Goal: Transaction & Acquisition: Purchase product/service

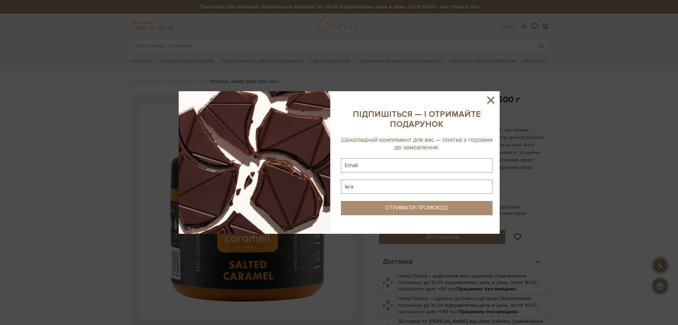
click at [491, 100] on icon at bounding box center [491, 100] width 7 height 7
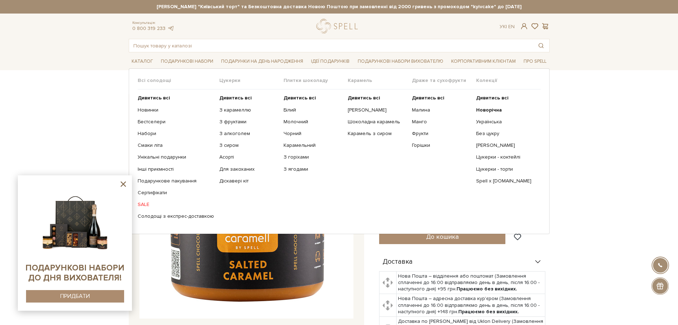
click at [145, 207] on link "SALE" at bounding box center [176, 205] width 76 height 6
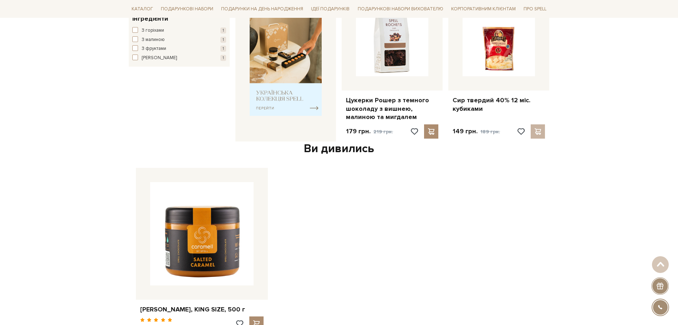
scroll to position [312, 0]
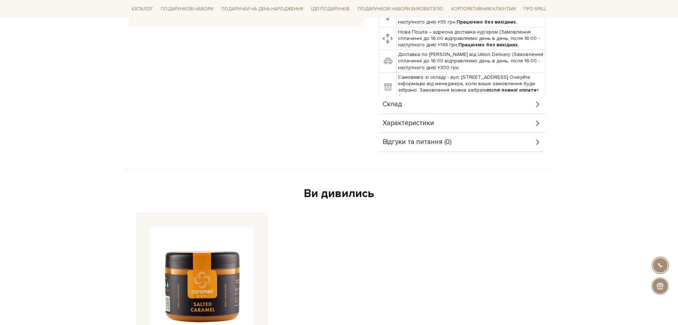
scroll to position [268, 0]
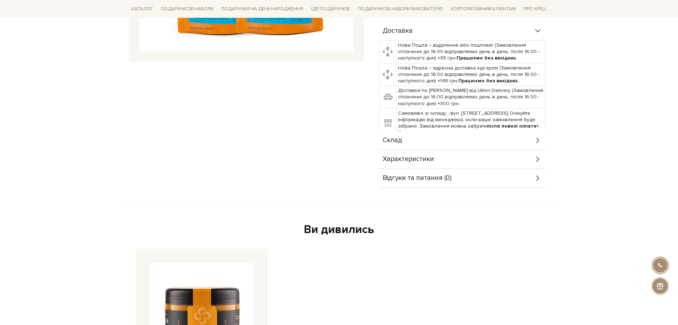
click at [394, 137] on span "Склад" at bounding box center [392, 140] width 19 height 6
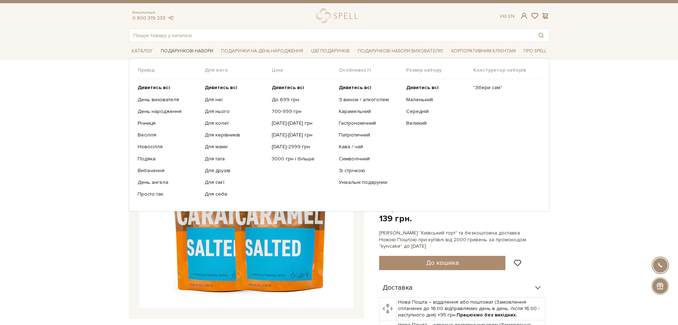
scroll to position [0, 0]
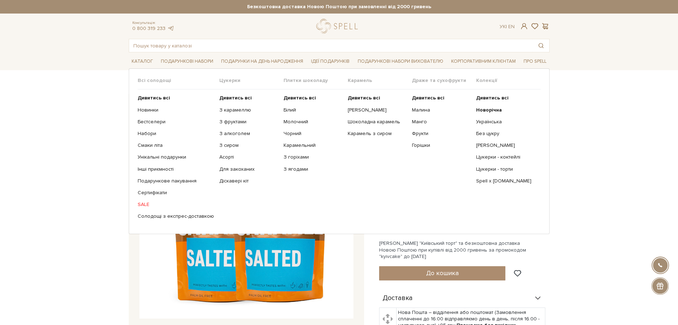
click at [145, 204] on link "SALE" at bounding box center [176, 205] width 76 height 6
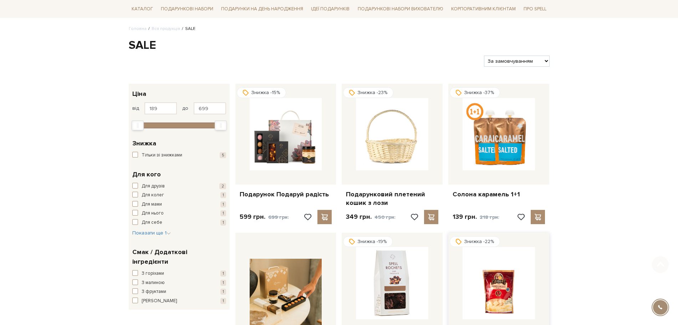
scroll to position [134, 0]
